Goal: Find specific page/section: Find specific page/section

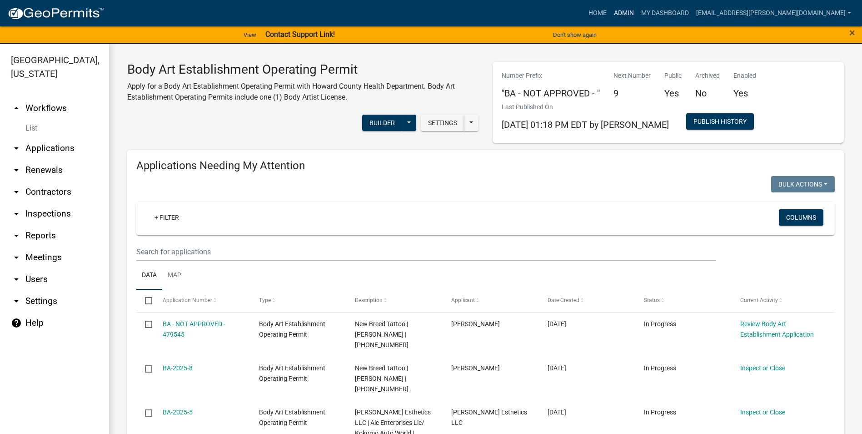
click at [638, 13] on link "Admin" at bounding box center [623, 13] width 27 height 17
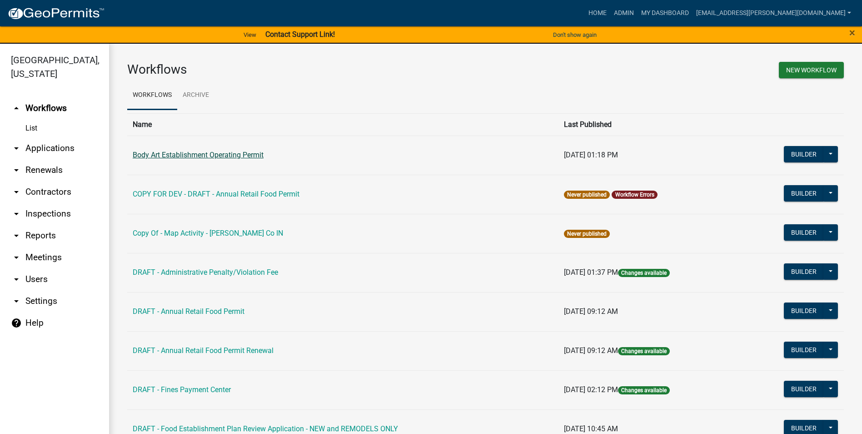
click at [226, 159] on link "Body Art Establishment Operating Permit" at bounding box center [198, 154] width 131 height 9
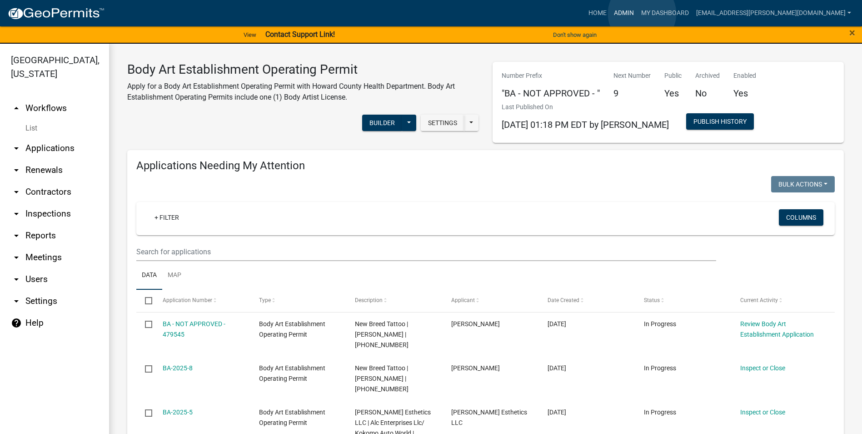
click at [638, 14] on link "Admin" at bounding box center [623, 13] width 27 height 17
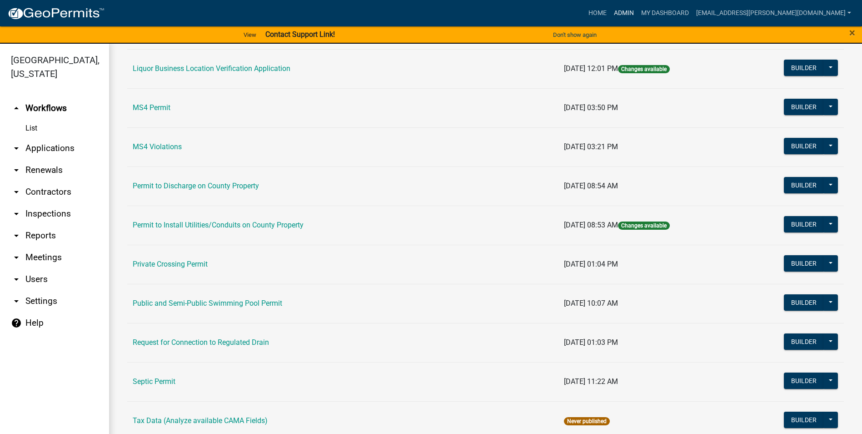
scroll to position [772, 0]
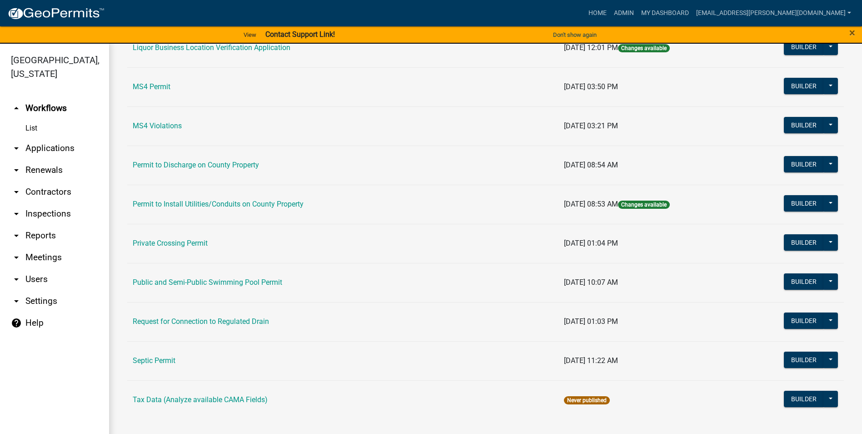
click at [219, 282] on link "Public and Semi-Public Swimming Pool Permit" at bounding box center [208, 282] width 150 height 9
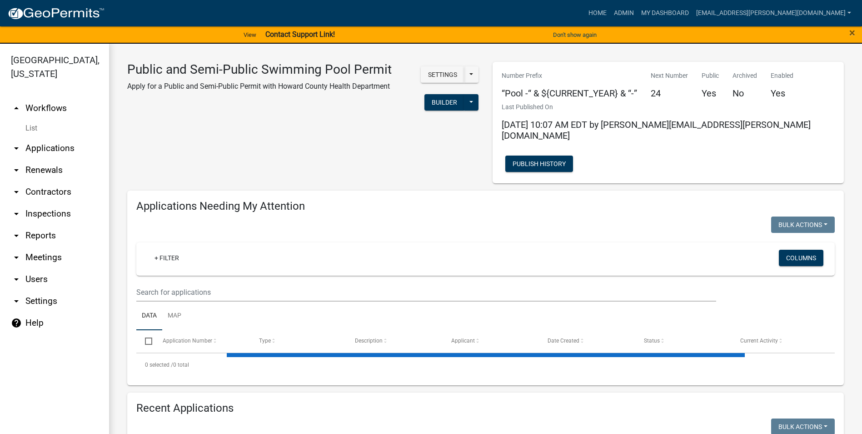
select select "3: 100"
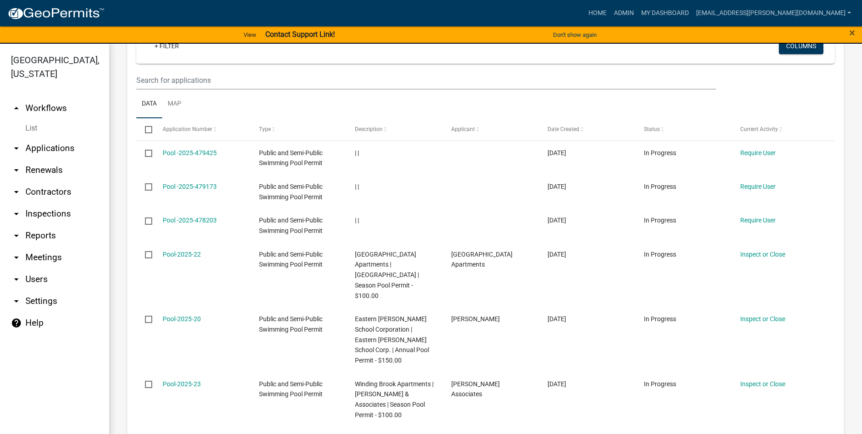
scroll to position [1273, 0]
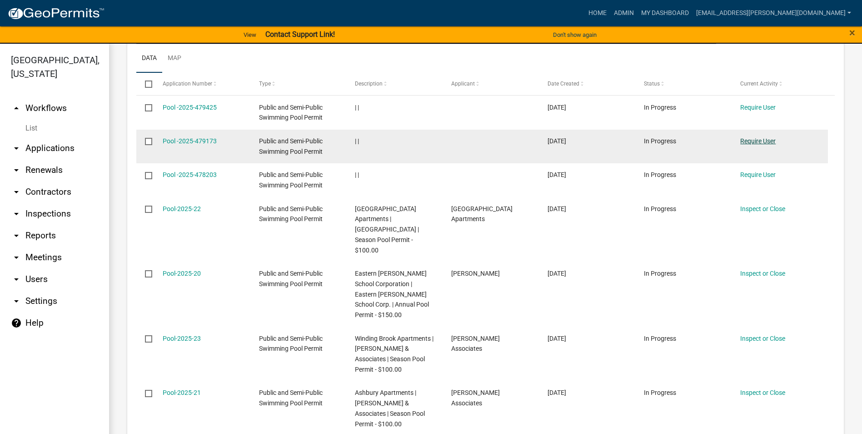
click at [765, 137] on link "Require User" at bounding box center [757, 140] width 35 height 7
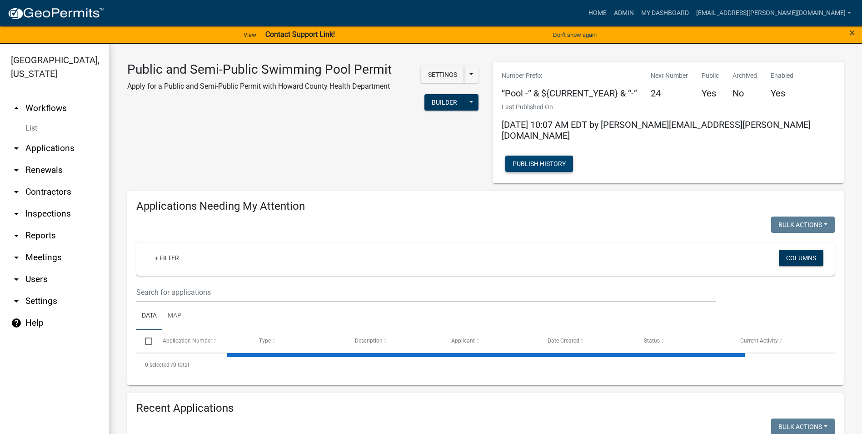
select select "3: 100"
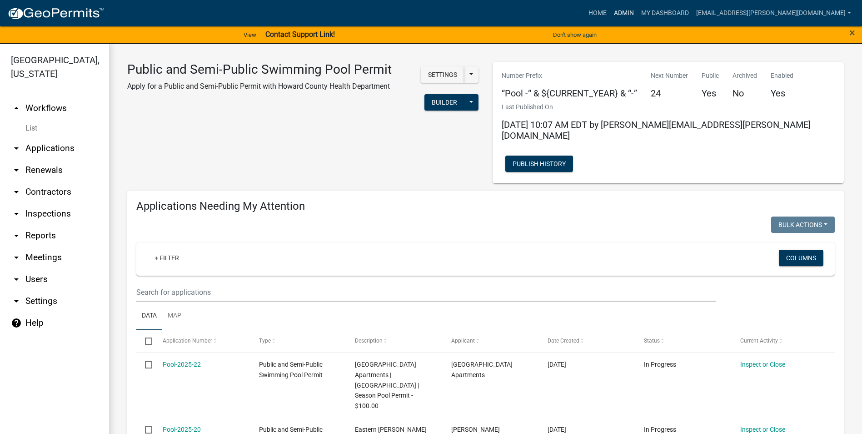
click at [638, 15] on link "Admin" at bounding box center [623, 13] width 27 height 17
